Goal: Feedback & Contribution: Contribute content

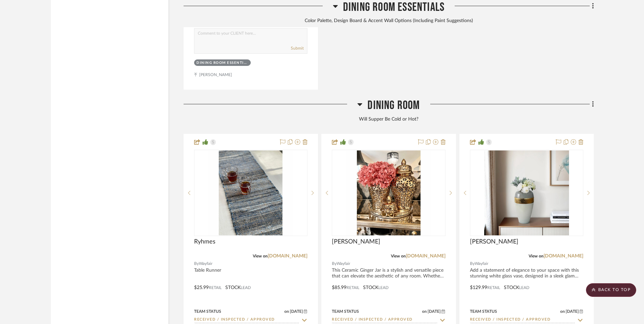
scroll to position [1628, 0]
click at [442, 253] on link "[DOMAIN_NAME]" at bounding box center [426, 255] width 40 height 5
click at [613, 290] on scroll-to-top-button "BACK TO TOP" at bounding box center [611, 290] width 50 height 14
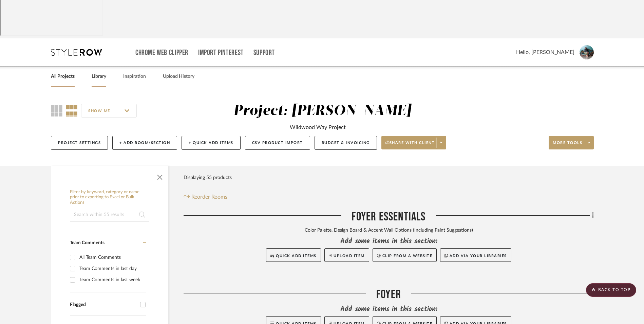
scroll to position [0, 0]
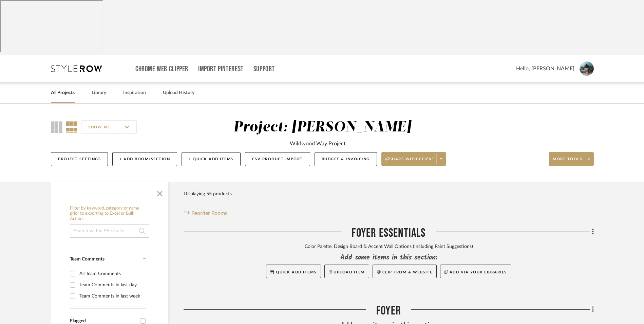
drag, startPoint x: 104, startPoint y: 41, endPoint x: 109, endPoint y: 42, distance: 5.0
click at [104, 88] on link "Library" at bounding box center [99, 92] width 15 height 9
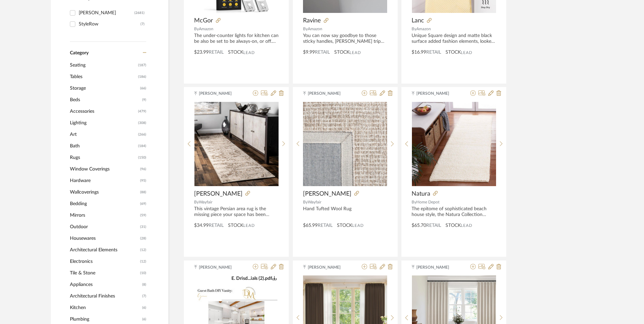
scroll to position [271, 0]
click at [97, 105] on span "Accessories" at bounding box center [103, 111] width 66 height 12
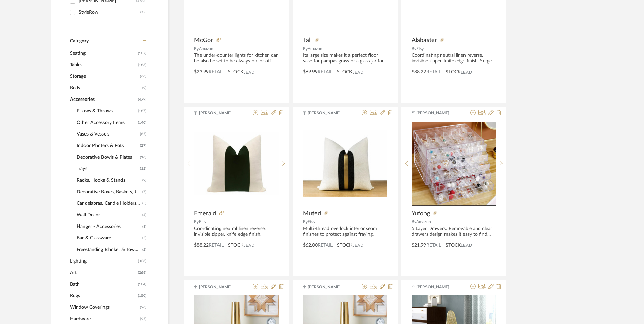
scroll to position [280, 0]
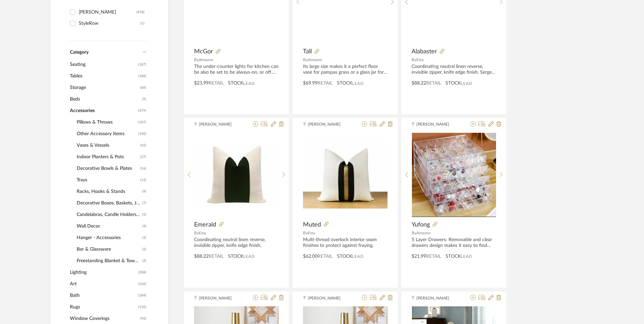
click at [96, 139] on span "Vases & Vessels" at bounding box center [108, 145] width 62 height 12
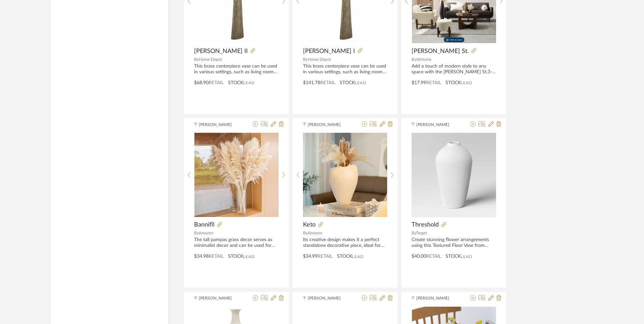
scroll to position [1153, 0]
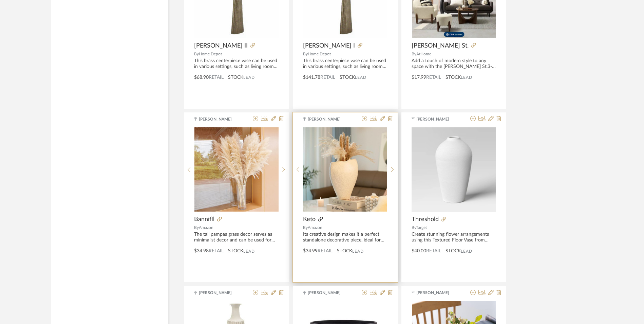
click at [320, 216] on icon at bounding box center [320, 218] width 5 height 5
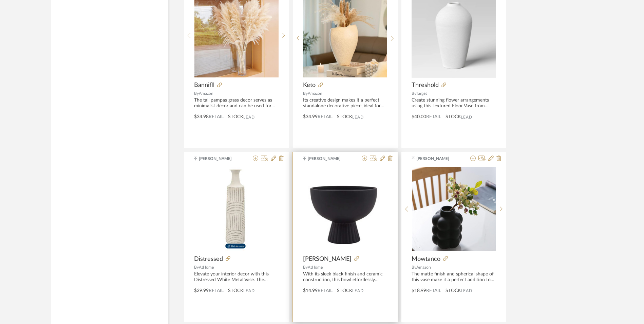
scroll to position [1289, 0]
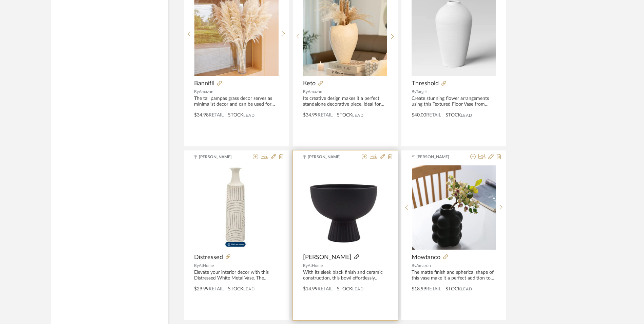
click at [354, 254] on icon at bounding box center [356, 256] width 5 height 5
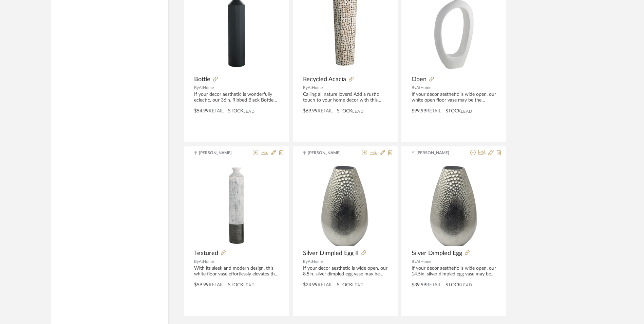
scroll to position [1997, 0]
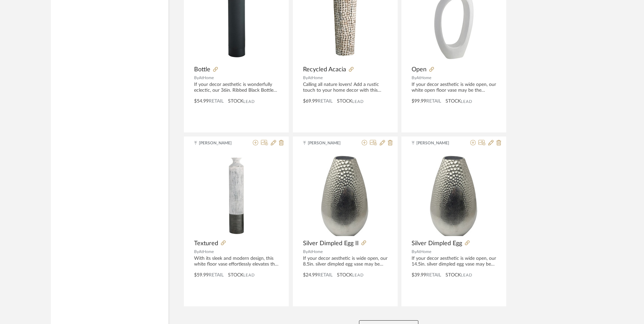
click at [406, 320] on button "View More" at bounding box center [388, 327] width 59 height 14
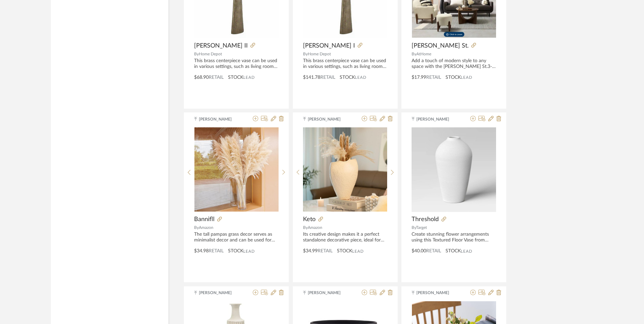
scroll to position [0, 0]
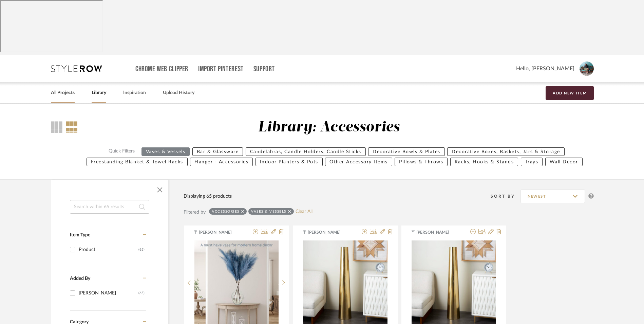
click at [69, 88] on link "All Projects" at bounding box center [63, 92] width 24 height 9
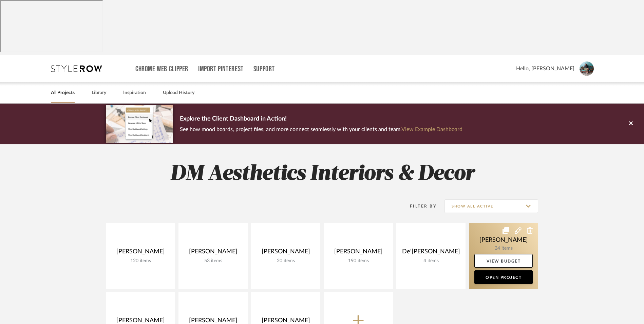
click at [489, 223] on link at bounding box center [503, 255] width 69 height 65
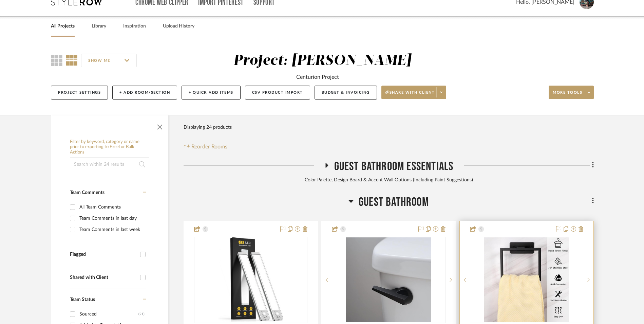
scroll to position [68, 0]
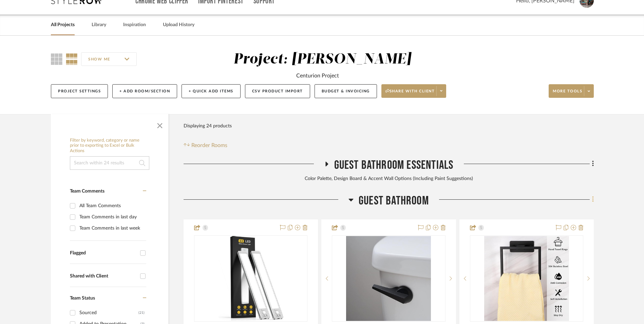
click at [590, 194] on fa-icon at bounding box center [591, 199] width 4 height 11
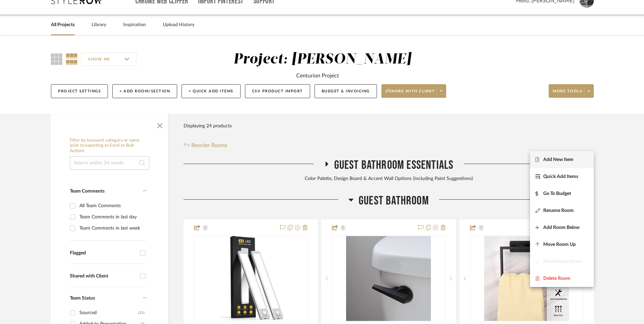
click at [574, 156] on button "Add New Item" at bounding box center [562, 159] width 64 height 17
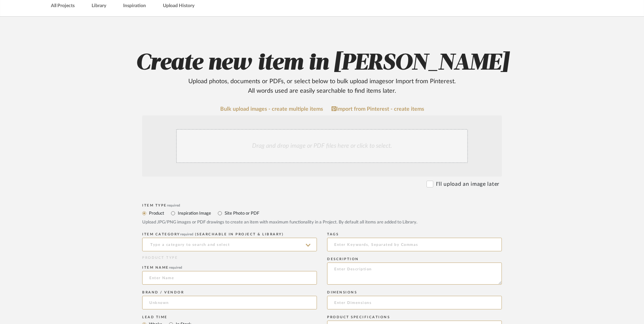
scroll to position [102, 0]
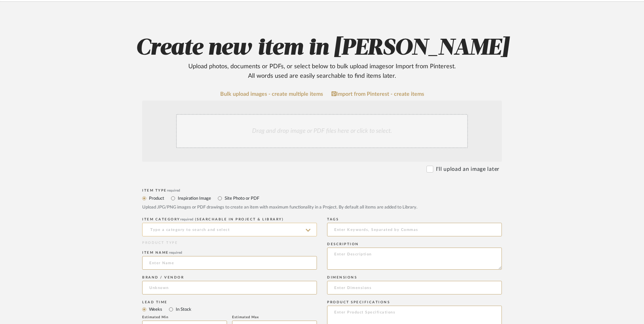
click at [242, 222] on input at bounding box center [229, 229] width 175 height 14
click at [235, 185] on div "Vases & Vessels" at bounding box center [229, 191] width 174 height 17
type input "Vases & Vessels"
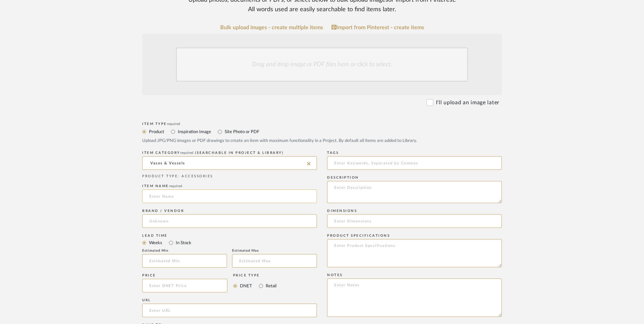
scroll to position [170, 0]
click at [206, 188] on input at bounding box center [229, 195] width 175 height 14
type input "[PERSON_NAME]"
click at [190, 213] on input at bounding box center [229, 220] width 175 height 14
type input "AtHome"
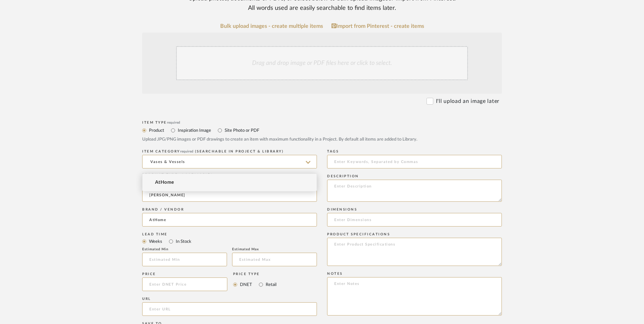
click at [187, 183] on mat-option "AtHome" at bounding box center [229, 182] width 174 height 17
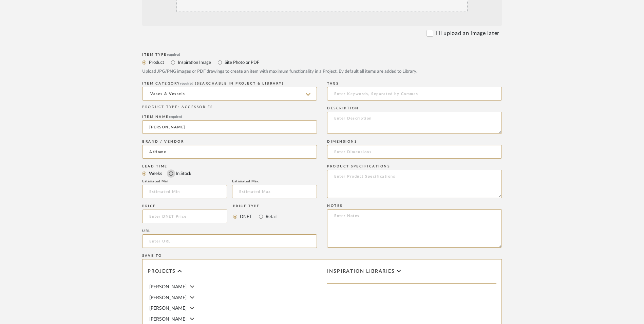
click at [172, 169] on input "In Stock" at bounding box center [171, 173] width 8 height 8
radio input "true"
click at [263, 212] on input "Retail" at bounding box center [261, 216] width 8 height 8
radio input "true"
click at [173, 209] on input at bounding box center [184, 216] width 85 height 14
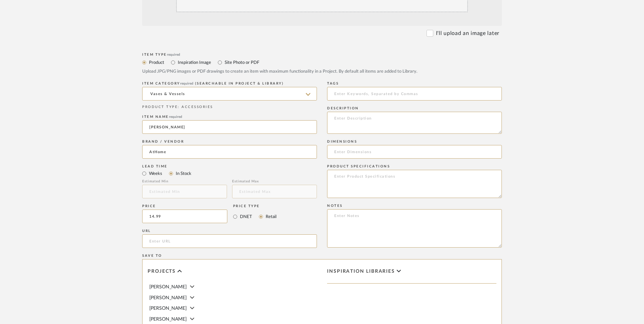
type input "$14.99"
click at [81, 196] on upload-items "Create new item in [PERSON_NAME] Upload photos, documents or PDFs, or select be…" at bounding box center [322, 165] width 644 height 598
click at [173, 234] on input "url" at bounding box center [229, 241] width 175 height 14
paste input "[URL][DOMAIN_NAME][PERSON_NAME]"
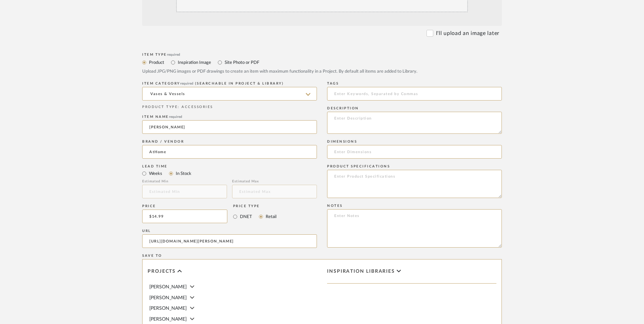
type input "[URL][DOMAIN_NAME][PERSON_NAME]"
click at [80, 212] on upload-items "Create new item in [PERSON_NAME] Upload photos, documents or PDFs, or select be…" at bounding box center [322, 165] width 644 height 598
click at [406, 209] on textarea at bounding box center [414, 228] width 175 height 38
paste textarea "Option 1: ETA: SKU: Reviews - Stars Return | Refund Policy:"
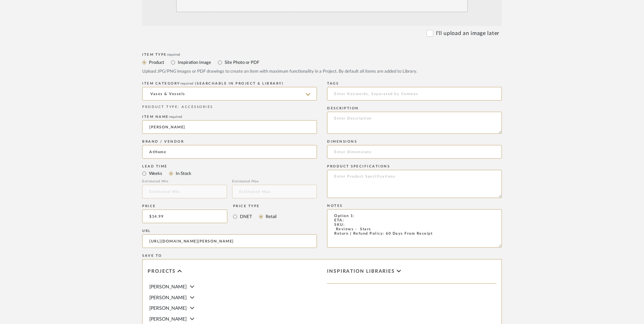
drag, startPoint x: 357, startPoint y: 161, endPoint x: 296, endPoint y: 157, distance: 61.2
click at [296, 157] on div "Item Type required Product Inspiration Image Site Photo or PDF Upload JPG/PNG i…" at bounding box center [321, 249] width 359 height 396
click at [333, 209] on textarea "Vase ETA: SKU: Reviews - Stars Return | Refund Policy: 60 Days From Receipt" at bounding box center [414, 228] width 175 height 38
click at [348, 209] on textarea "Vase ETA: SKU: 10 Reviews - 4.8 Stars Return | Refund Policy: 60 Days From Rece…" at bounding box center [414, 228] width 175 height 38
type textarea "Vase ETA: Pick Up Available ([GEOGRAPHIC_DATA]) SKU: 10 Reviews - 4.8 Stars Ret…"
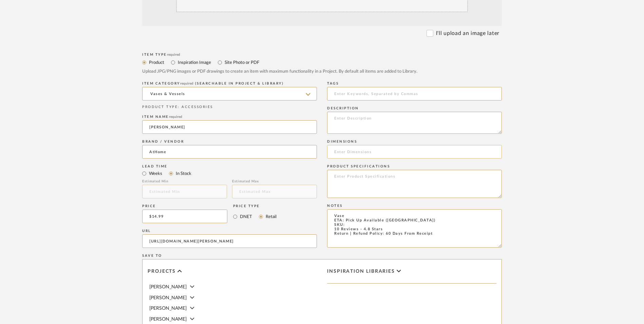
click at [361, 145] on input at bounding box center [414, 152] width 175 height 14
paste input "7" L x 7" W x 5.7" H"
type input "7" L x 7" W x 5.7" H"
click at [355, 112] on textarea at bounding box center [414, 123] width 175 height 22
paste textarea "With its sleek black finish and ceramic construction, this bowl effortlessly co…"
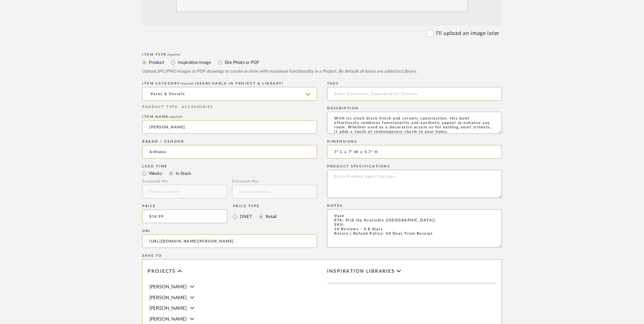
scroll to position [0, 0]
type textarea "With its sleek black finish and ceramic construction, this bowl effortlessly co…"
click at [356, 170] on textarea at bounding box center [414, 184] width 175 height 28
type textarea "Ceramic"
click at [350, 209] on textarea "Vase ETA: Pick Up Available ([GEOGRAPHIC_DATA]) SKU: 10 Reviews - 4.8 Stars Ret…" at bounding box center [414, 228] width 175 height 38
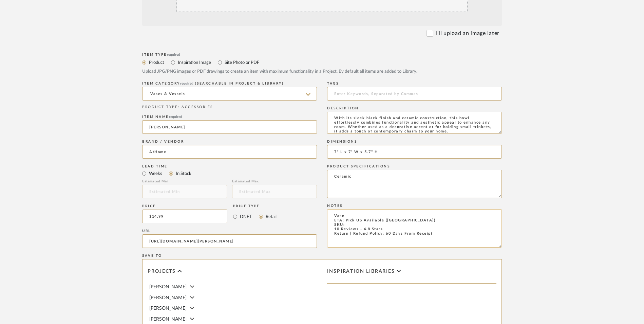
paste textarea "197154063361"
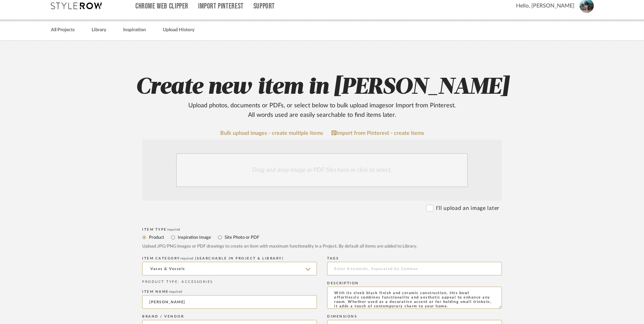
scroll to position [68, 0]
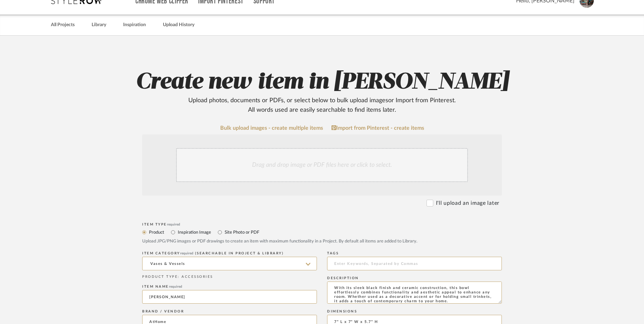
type textarea "Vase ETA: Pick Up Available ([GEOGRAPHIC_DATA]) SKU: 197154063361 10 Reviews - …"
drag, startPoint x: 317, startPoint y: 113, endPoint x: 339, endPoint y: 126, distance: 25.1
click at [317, 148] on div "Drag and drop image or PDF files here or click to select." at bounding box center [322, 165] width 292 height 34
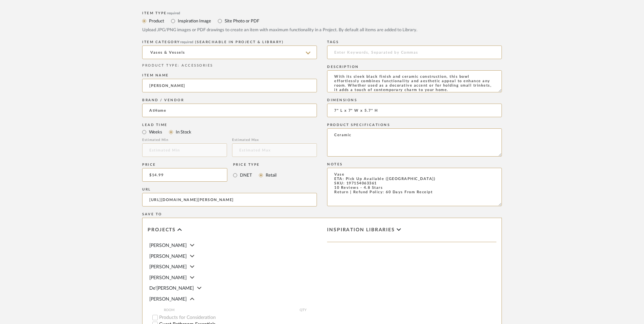
scroll to position [427, 0]
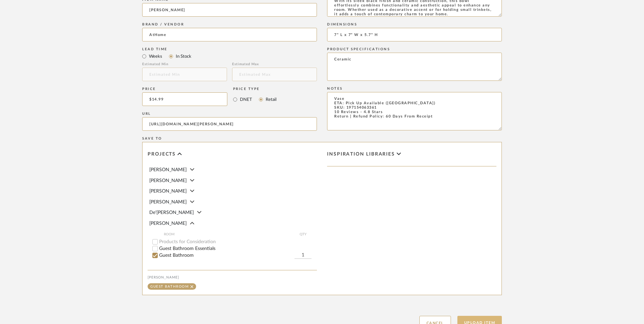
click at [484, 315] on button "Upload Item" at bounding box center [479, 322] width 45 height 14
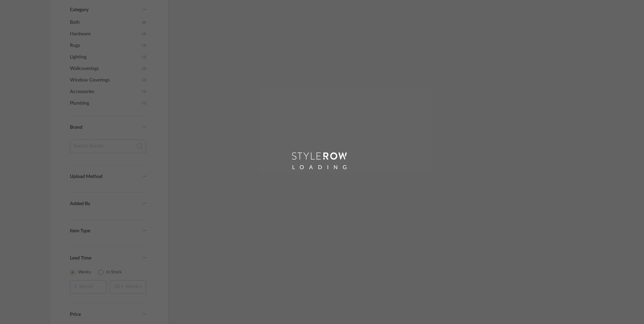
scroll to position [425, 0]
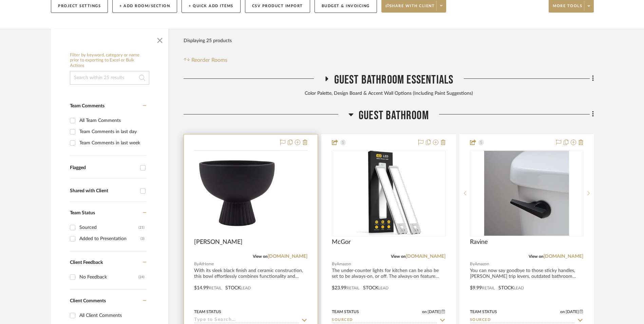
scroll to position [212, 0]
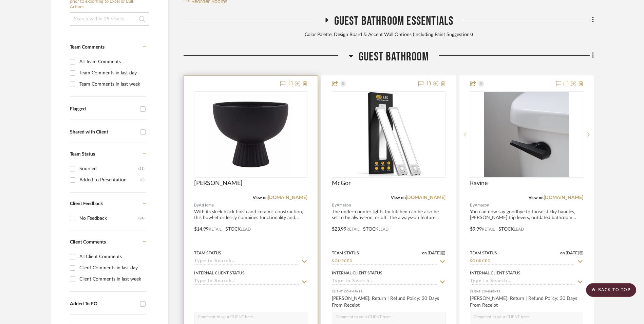
click at [272, 92] on img "0" at bounding box center [250, 134] width 85 height 85
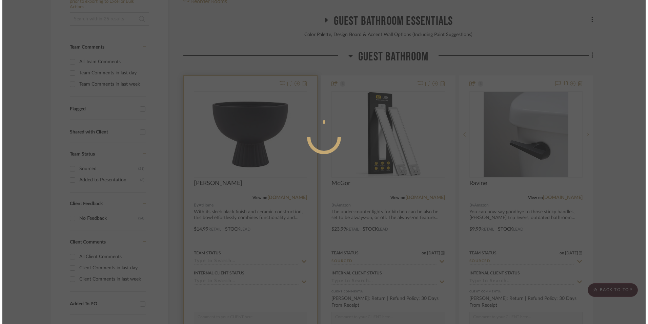
scroll to position [0, 0]
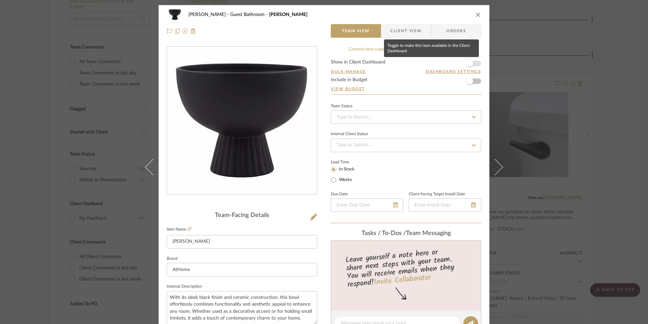
click at [473, 66] on span "button" at bounding box center [470, 63] width 15 height 15
click at [414, 112] on input at bounding box center [406, 117] width 151 height 14
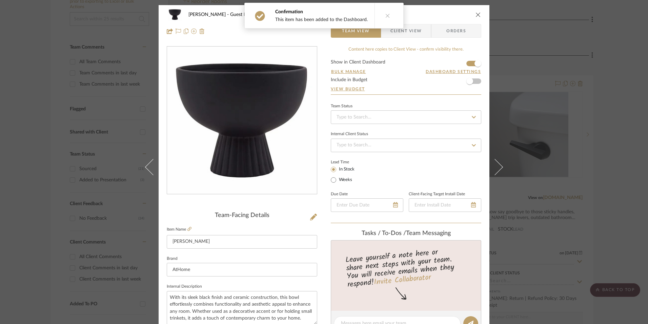
click at [374, 125] on div "Team Status Internal Client Status Lead Time In Stock Weeks Due Date Client-Fac…" at bounding box center [406, 162] width 151 height 122
click at [380, 121] on input at bounding box center [406, 117] width 151 height 14
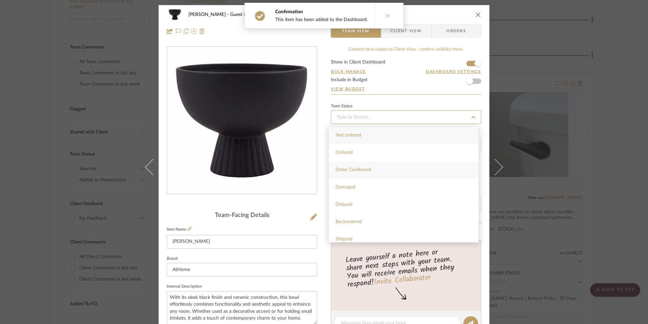
scroll to position [136, 0]
click at [364, 221] on div "Sourced" at bounding box center [404, 224] width 150 height 17
type input "[DATE]"
type input "Sourced"
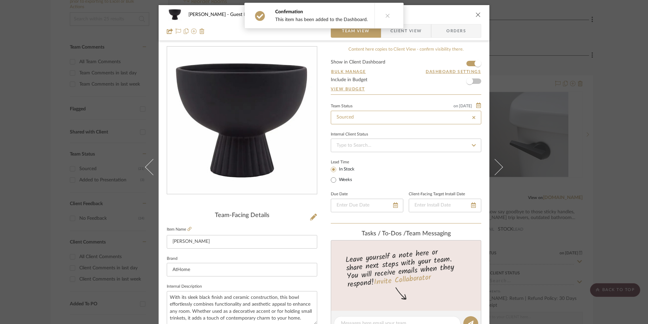
type input "[DATE]"
type input "Sourced"
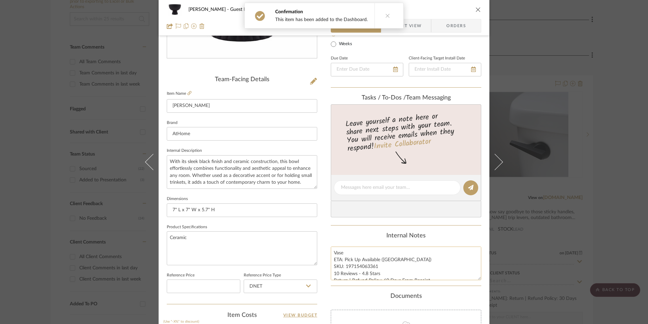
click at [348, 258] on textarea "Vase ETA: Pick Up Available ([GEOGRAPHIC_DATA]) SKU: 197154063361 10 Reviews - …" at bounding box center [406, 263] width 151 height 34
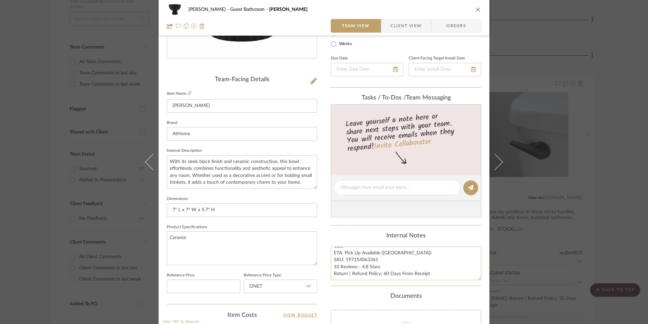
drag, startPoint x: 376, startPoint y: 257, endPoint x: 345, endPoint y: 258, distance: 31.5
click at [345, 258] on textarea "Vase ETA: Pick Up Available ([GEOGRAPHIC_DATA]) SKU: 197154063361 10 Reviews - …" at bounding box center [406, 263] width 151 height 34
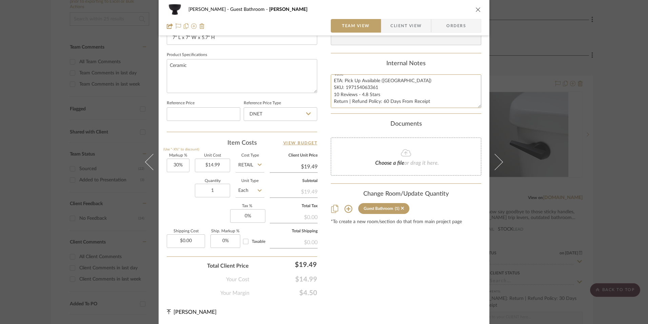
scroll to position [308, 0]
type input "30"
click at [181, 164] on input "30" at bounding box center [178, 165] width 23 height 14
drag, startPoint x: 174, startPoint y: 198, endPoint x: 226, endPoint y: 186, distance: 52.8
click at [175, 198] on div "Quantity 1 Unit Type Each" at bounding box center [216, 191] width 98 height 24
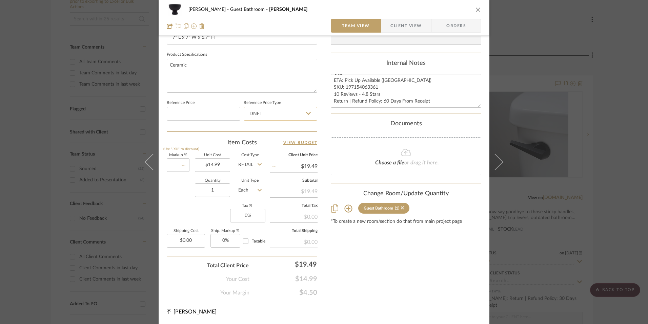
click at [292, 113] on input "DNET" at bounding box center [281, 114] width 74 height 14
type input "0%"
type input "$14.99"
click at [286, 152] on div "Retail" at bounding box center [284, 147] width 84 height 17
type input "Retail"
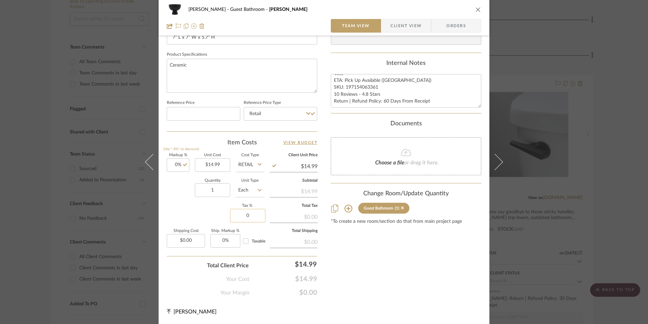
click at [244, 214] on input "0" at bounding box center [247, 216] width 35 height 14
type input "8.25%"
click at [341, 240] on div "Content here copies to Client View - confirm visibility there. Show in Client D…" at bounding box center [406, 17] width 151 height 558
click at [458, 27] on span "Orders" at bounding box center [456, 26] width 35 height 14
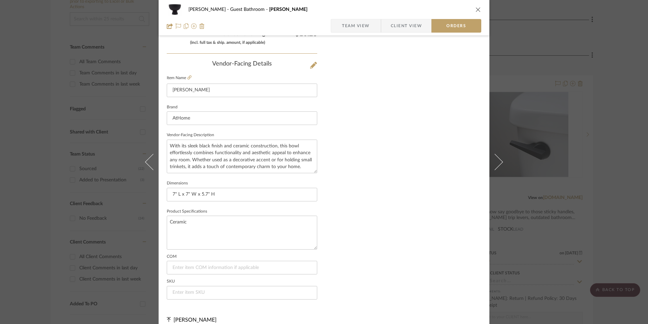
scroll to position [398, 0]
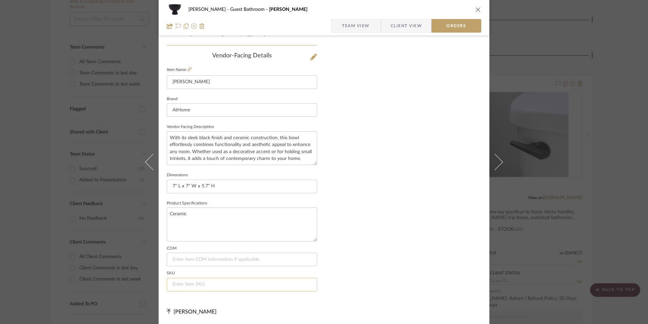
click at [193, 281] on input at bounding box center [242, 284] width 151 height 14
paste input "197154063361"
type input "197154063361"
click at [352, 30] on span "Team View" at bounding box center [356, 26] width 28 height 14
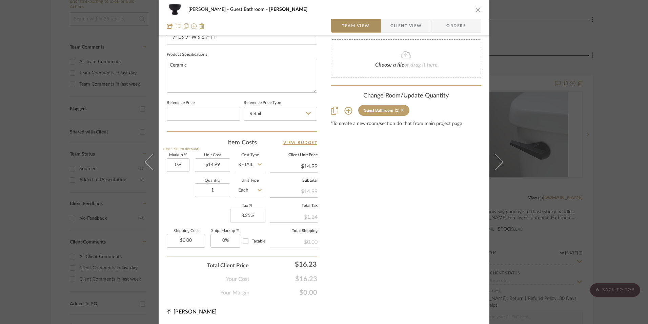
scroll to position [308, 0]
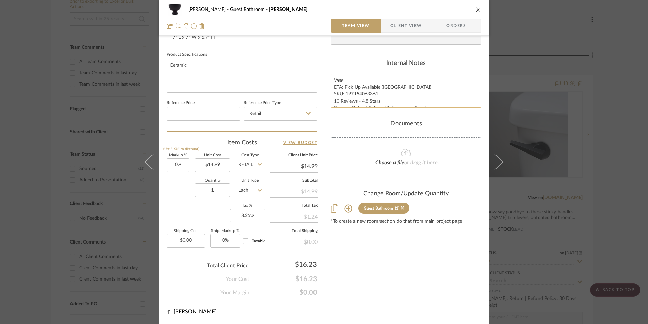
click at [353, 90] on textarea "Vase ETA: Pick Up Available ([GEOGRAPHIC_DATA]) SKU: 197154063361 10 Reviews - …" at bounding box center [406, 91] width 151 height 34
drag, startPoint x: 356, startPoint y: 90, endPoint x: 370, endPoint y: 96, distance: 14.7
click at [443, 110] on summary-project-notes "Internal Notes Vase ETA: Pick Up Available ([GEOGRAPHIC_DATA]) SKU: 19715406336…" at bounding box center [406, 87] width 151 height 54
click at [415, 29] on span "Client View" at bounding box center [406, 26] width 31 height 14
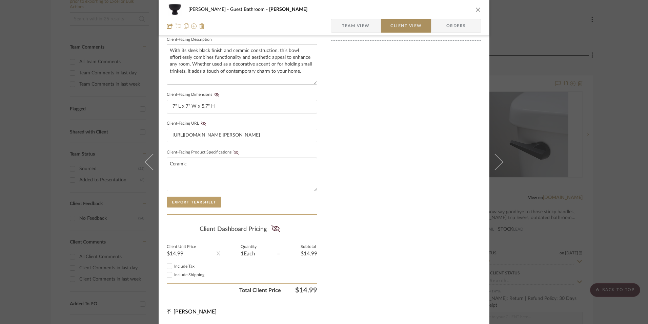
scroll to position [246, 0]
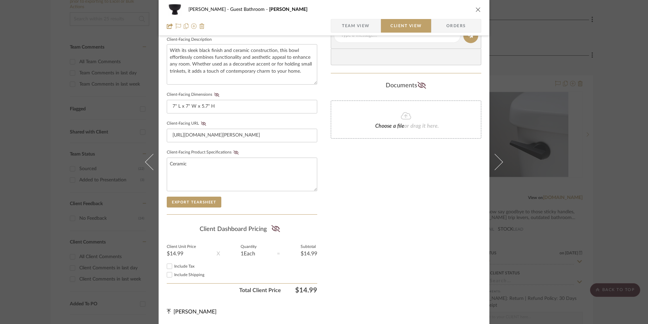
click at [168, 264] on input "Include Tax" at bounding box center [170, 266] width 8 height 8
checkbox input "true"
click at [275, 227] on icon at bounding box center [276, 228] width 8 height 7
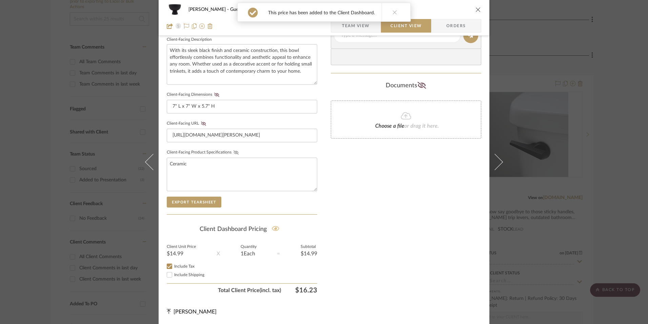
click at [234, 150] on icon at bounding box center [236, 152] width 5 height 4
drag, startPoint x: 200, startPoint y: 122, endPoint x: 212, endPoint y: 99, distance: 26.9
click at [201, 122] on icon at bounding box center [203, 123] width 5 height 4
click at [214, 95] on icon at bounding box center [216, 95] width 5 height 4
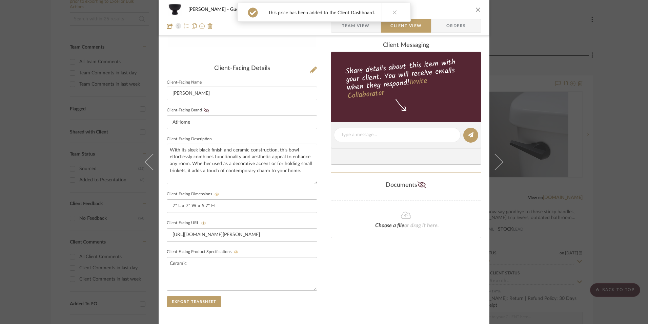
scroll to position [144, 0]
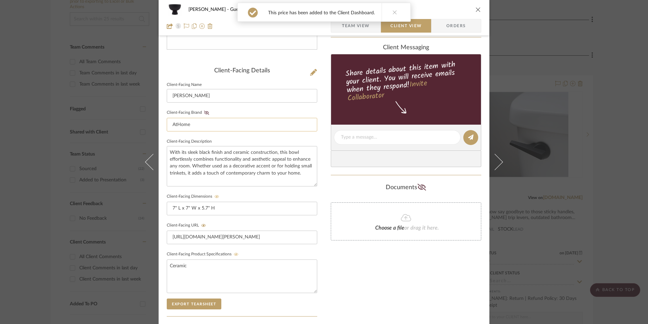
click at [204, 112] on icon at bounding box center [206, 113] width 5 height 4
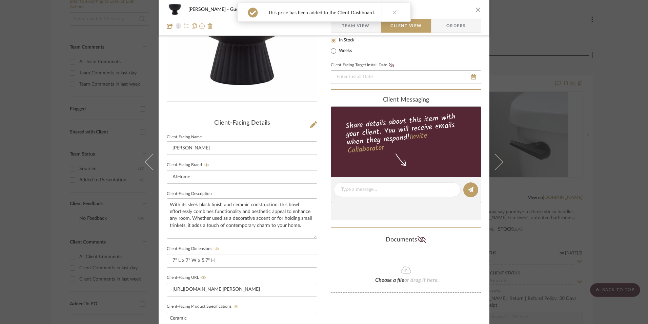
scroll to position [43, 0]
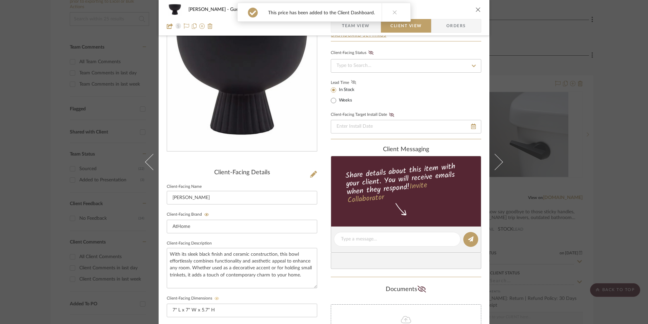
click at [351, 83] on icon at bounding box center [353, 82] width 5 height 4
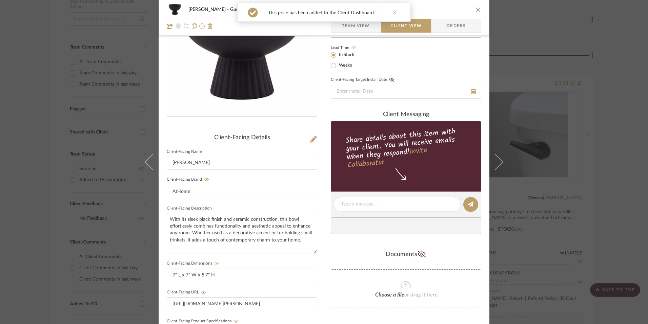
scroll to position [111, 0]
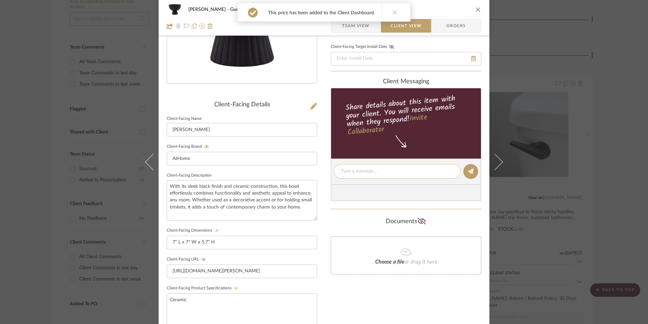
click at [371, 171] on textarea at bounding box center [397, 171] width 113 height 7
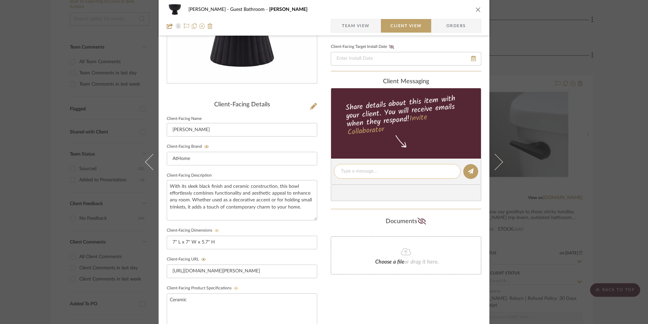
paste textarea "Vase ETA: Pick Up Available ([GEOGRAPHIC_DATA]) SKU: 197154063361 10 Reviews - …"
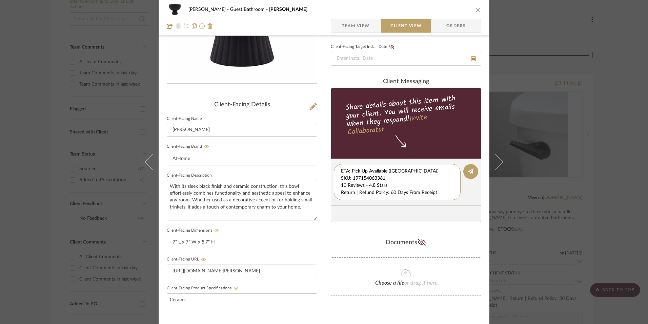
scroll to position [7, 0]
drag, startPoint x: 339, startPoint y: 172, endPoint x: 386, endPoint y: 190, distance: 50.6
click at [445, 202] on editor-of-message "Vase ETA: Pick Up Available ([GEOGRAPHIC_DATA]) SKU: 197154063361 10 Reviews - …" at bounding box center [406, 181] width 151 height 47
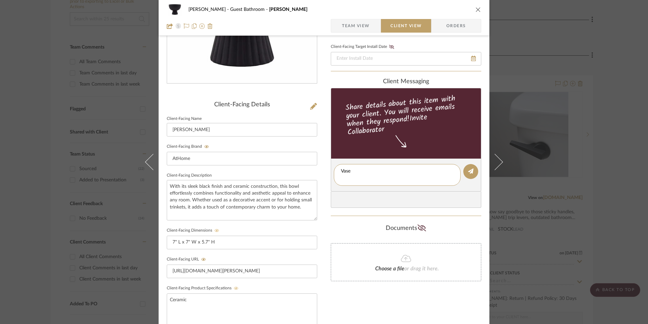
type textarea "Vase"
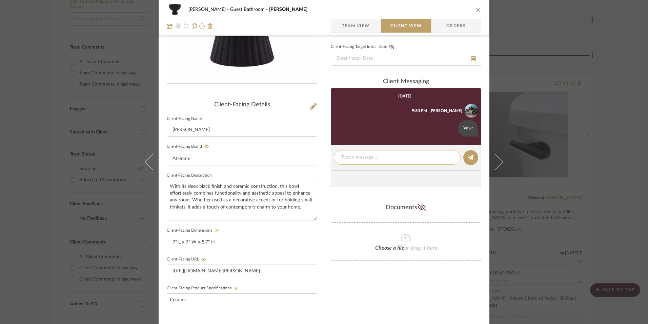
click at [359, 156] on textarea at bounding box center [397, 157] width 113 height 7
paste textarea "ETA: Pick Up Available ([GEOGRAPHIC_DATA]) SKU: 197154063361 10 Reviews - 4.8 S…"
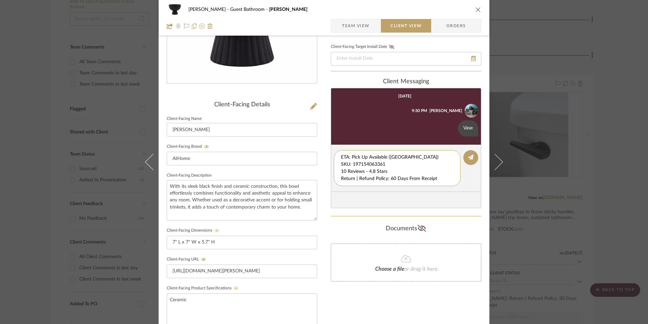
drag, startPoint x: 391, startPoint y: 166, endPoint x: 316, endPoint y: 138, distance: 79.9
click at [309, 139] on div "[PERSON_NAME] Guest Bathroom [PERSON_NAME] Team View Client View Orders Client-…" at bounding box center [324, 177] width 331 height 565
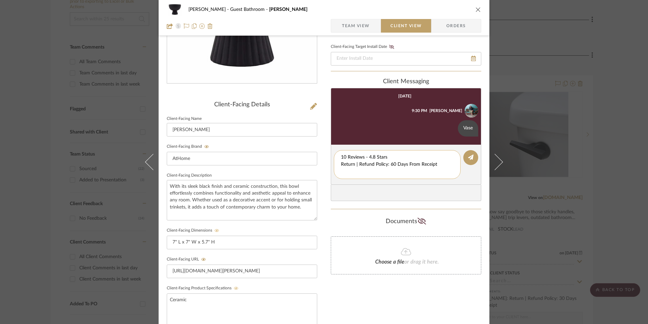
click at [341, 163] on textarea "10 Reviews - 4.8 Stars Return | Refund Policy: 60 Days From Receipt" at bounding box center [397, 164] width 113 height 21
drag, startPoint x: 436, startPoint y: 164, endPoint x: 333, endPoint y: 164, distance: 102.8
click at [284, 167] on div "[PERSON_NAME] Guest Bathroom [PERSON_NAME] Team View Client View Orders Client-…" at bounding box center [324, 177] width 331 height 565
type textarea "10 Reviews - 4.8 Stars"
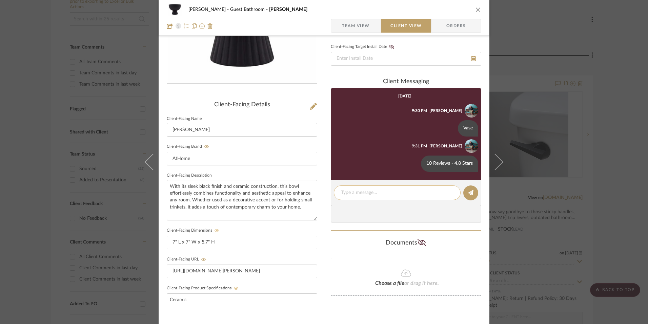
click at [363, 192] on textarea at bounding box center [397, 192] width 113 height 7
paste textarea "Return | Refund Policy: 60 Days From Receipt"
type textarea "Return | Refund Policy: 60 Days From Receipt"
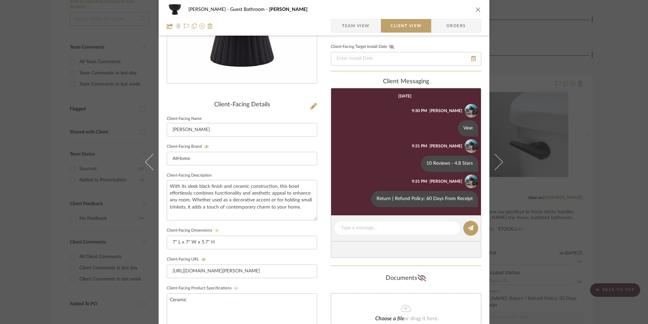
click at [476, 11] on icon "close" at bounding box center [478, 9] width 5 height 5
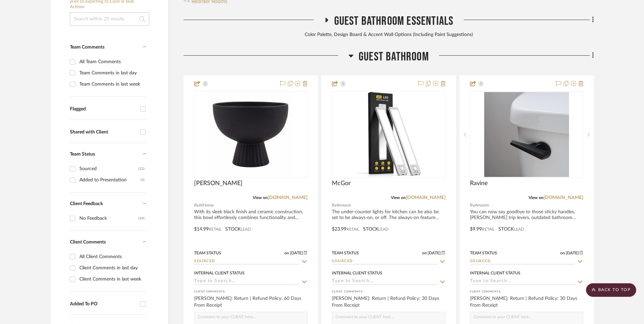
scroll to position [76, 0]
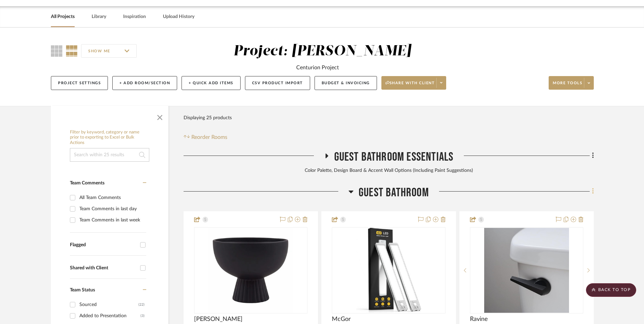
click at [590, 186] on fa-icon at bounding box center [591, 191] width 4 height 11
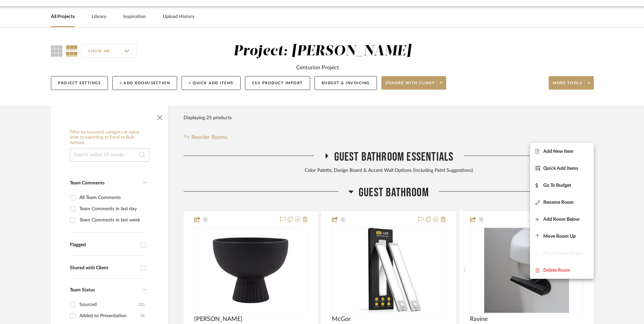
click at [568, 152] on span "Add New Item" at bounding box center [558, 151] width 30 height 6
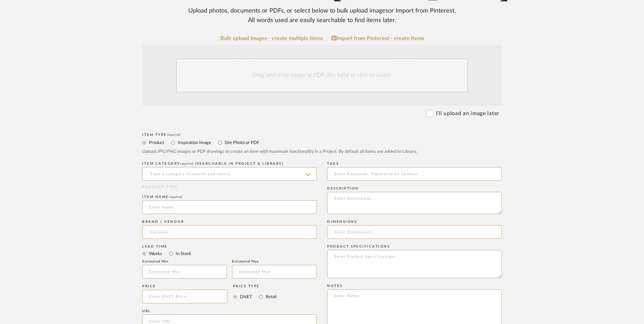
scroll to position [136, 0]
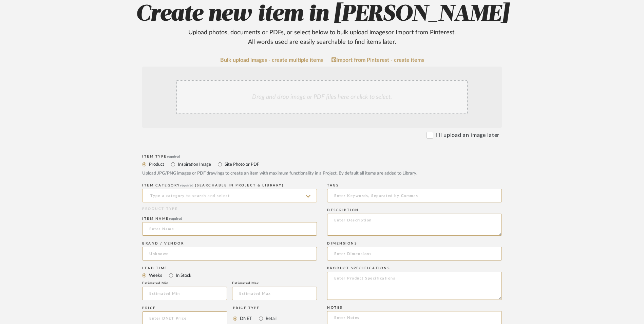
click at [224, 189] on input at bounding box center [229, 196] width 175 height 14
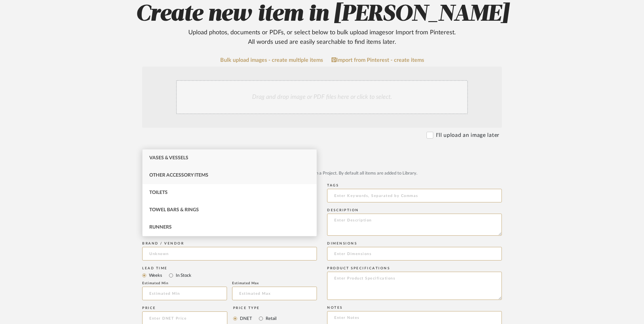
click at [214, 172] on div "Other Accessory Items" at bounding box center [229, 175] width 174 height 17
type input "Other Accessory Items"
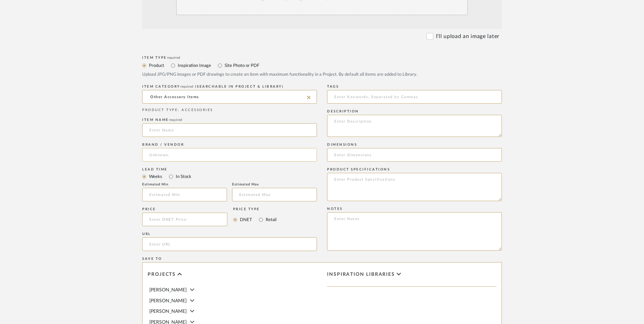
scroll to position [237, 0]
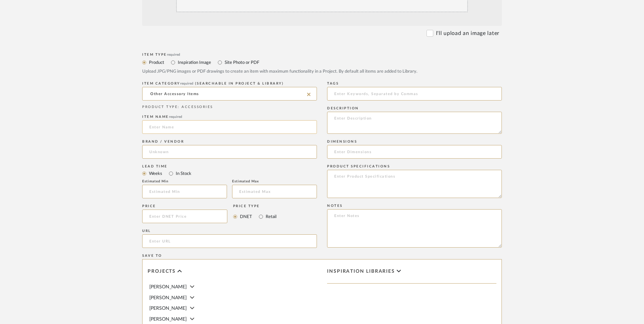
click at [200, 120] on input at bounding box center [229, 127] width 175 height 14
type input "m"
type input "[PERSON_NAME]"
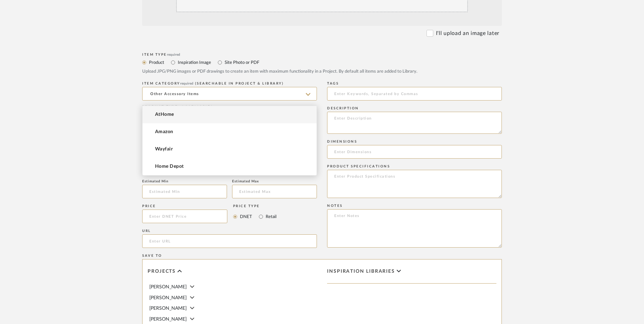
click at [198, 145] on input at bounding box center [229, 152] width 175 height 14
click at [193, 115] on mat-option "AtHome" at bounding box center [229, 114] width 174 height 17
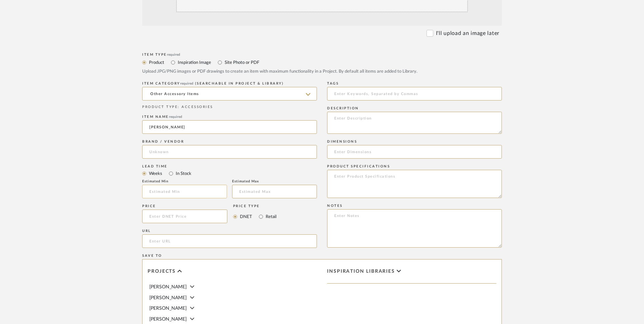
type input "AtHome"
click at [173, 169] on input "In Stock" at bounding box center [171, 173] width 8 height 8
radio input "true"
drag, startPoint x: 258, startPoint y: 160, endPoint x: 187, endPoint y: 169, distance: 71.1
click at [257, 212] on input "Retail" at bounding box center [261, 216] width 8 height 8
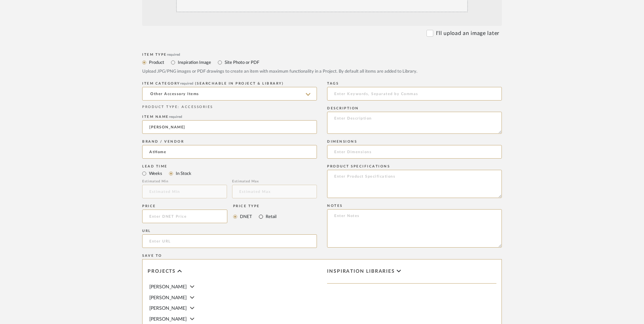
radio input "true"
click at [187, 202] on div "Price" at bounding box center [184, 214] width 85 height 25
click at [188, 209] on input at bounding box center [184, 216] width 85 height 14
type input "$9.99"
click at [97, 189] on upload-items "Create new item in [PERSON_NAME] Upload photos, documents or PDFs, or select be…" at bounding box center [322, 165] width 644 height 598
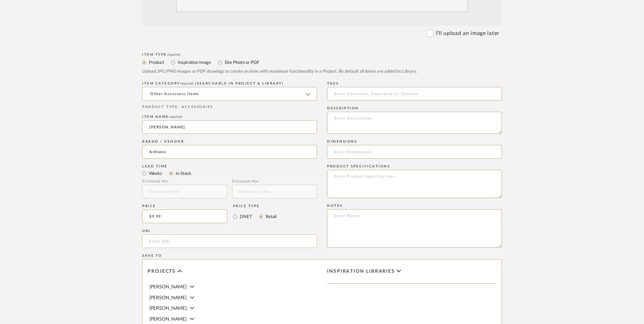
click at [193, 234] on input "url" at bounding box center [229, 241] width 175 height 14
paste input "[URL][DOMAIN_NAME]"
type input "[URL][DOMAIN_NAME]"
click at [89, 206] on upload-items "Create new item in [PERSON_NAME] Upload photos, documents or PDFs, or select be…" at bounding box center [322, 165] width 644 height 598
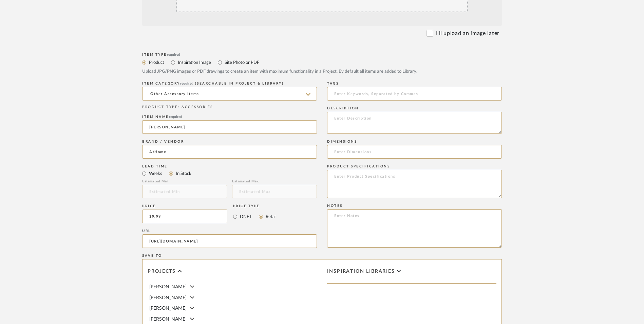
scroll to position [0, 0]
click at [397, 209] on textarea at bounding box center [414, 228] width 175 height 38
paste textarea "Option 1: ETA: SKU: Reviews - Stars Return | Refund Policy:"
drag, startPoint x: 357, startPoint y: 160, endPoint x: 310, endPoint y: 159, distance: 47.2
click at [310, 159] on div "Item Type required Product Inspiration Image Site Photo or PDF Upload JPG/PNG i…" at bounding box center [321, 249] width 359 height 396
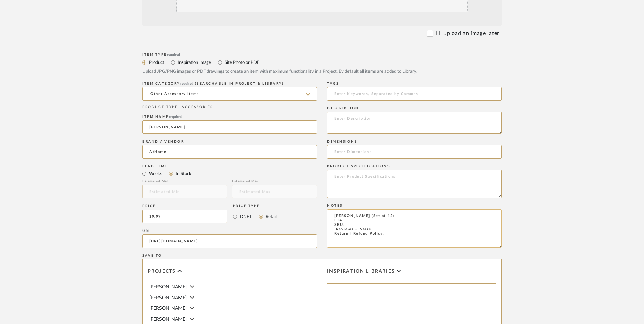
click at [392, 209] on textarea "[PERSON_NAME] (Set of 12) ETA: SKU: Reviews - Stars Return | Refund Policy:" at bounding box center [414, 228] width 175 height 38
click at [328, 209] on textarea "[PERSON_NAME] (Set of 12) ETA: SKU: Reviews - Stars Return | Refund Policy: 60 …" at bounding box center [414, 228] width 175 height 38
click at [331, 209] on textarea "[PERSON_NAME] (Set of 12) ETA: SKU: Reviews - Stars Return | Refund Policy: 60 …" at bounding box center [414, 228] width 175 height 38
click at [368, 209] on textarea "[PERSON_NAME] (Set of 12) ETA: SKU: 44 Reviews - 4.7 Stars Return | Refund Poli…" at bounding box center [414, 228] width 175 height 38
drag, startPoint x: 444, startPoint y: 164, endPoint x: 386, endPoint y: 163, distance: 58.7
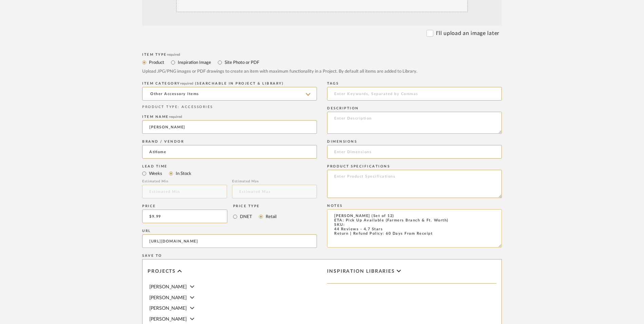
click at [386, 209] on textarea "[PERSON_NAME] (Set of 12) ETA: Pick Up Available (Farmers Branch & Ft. Worth) S…" at bounding box center [414, 228] width 175 height 38
type textarea "[PERSON_NAME] (Set of 12) ETA: Pick Up Available (2 Stores) SKU: 44 Reviews - 4…"
click at [347, 145] on input at bounding box center [414, 152] width 175 height 14
paste input "11" L x 7.2" W x 7.2" H"
click at [396, 145] on input "11" L x 7.2" W x 7.2" H" at bounding box center [414, 152] width 175 height 14
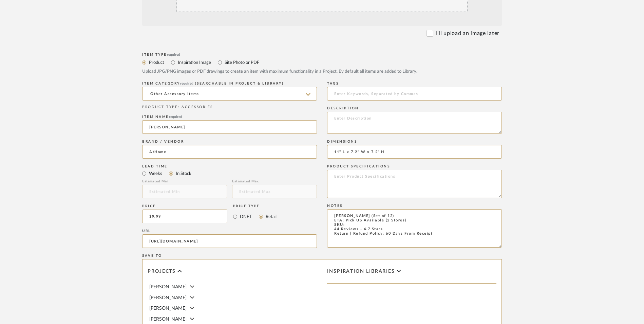
type input "11" L x 7.2" W x 7.2" H"
click at [364, 112] on textarea at bounding box center [414, 123] width 175 height 22
paste textarea "Add a touch of nature to any space with the 12-Pack [PERSON_NAME] Filler. Craft…"
type textarea "Add a touch of nature to any space with the 12-Pack [PERSON_NAME] Filler. Craft…"
click at [370, 170] on textarea at bounding box center [414, 184] width 175 height 28
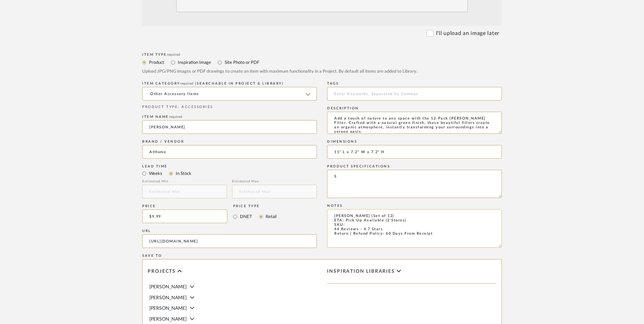
type textarea "S"
click at [357, 209] on textarea "[PERSON_NAME] (Set of 12) ETA: Pick Up Available (2 Stores) SKU: 44 Reviews - 4…" at bounding box center [414, 228] width 175 height 38
paste textarea "191607568717"
type textarea "[PERSON_NAME] (Set of 12) ETA: Pick Up Available (2 Stores) SKU: 191607568717 4…"
drag, startPoint x: 352, startPoint y: 121, endPoint x: 322, endPoint y: 125, distance: 30.1
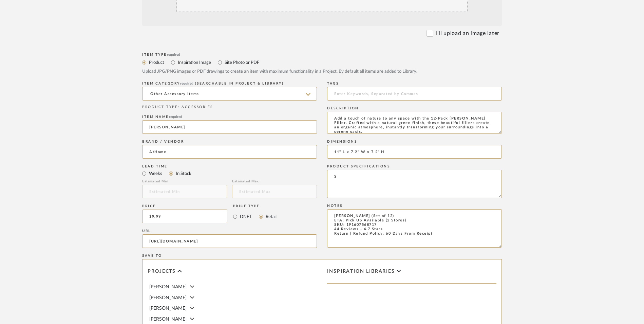
click at [305, 120] on div "Item Type required Product Inspiration Image Site Photo or PDF Upload JPG/PNG i…" at bounding box center [321, 249] width 359 height 396
paste textarea "Styrofoam"
click at [333, 170] on textarea "Styrofoam" at bounding box center [414, 184] width 175 height 28
click at [376, 170] on textarea "Styrofoam" at bounding box center [414, 184] width 175 height 28
click at [385, 170] on textarea "Styrofoam" at bounding box center [414, 184] width 175 height 28
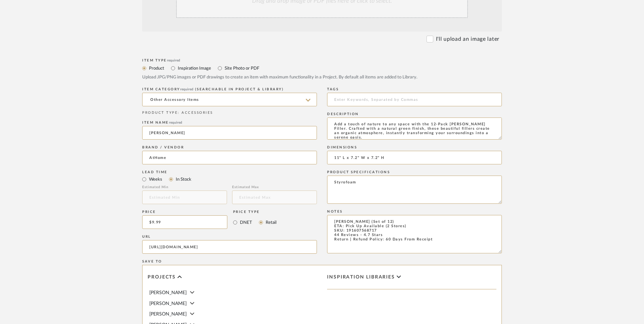
scroll to position [102, 0]
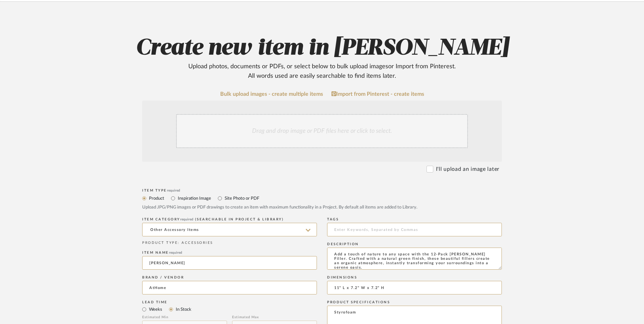
type textarea "Styrofoam"
click at [330, 114] on div "Drag and drop image or PDF files here or click to select." at bounding box center [322, 131] width 292 height 34
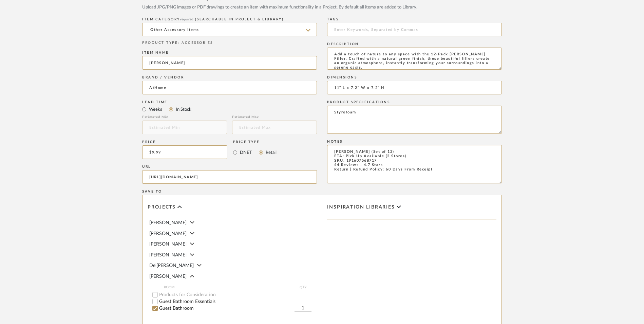
scroll to position [427, 0]
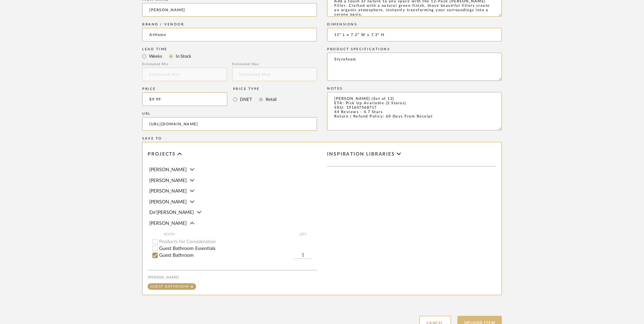
click at [479, 315] on button "Upload Item" at bounding box center [479, 322] width 45 height 14
